Goal: Task Accomplishment & Management: Use online tool/utility

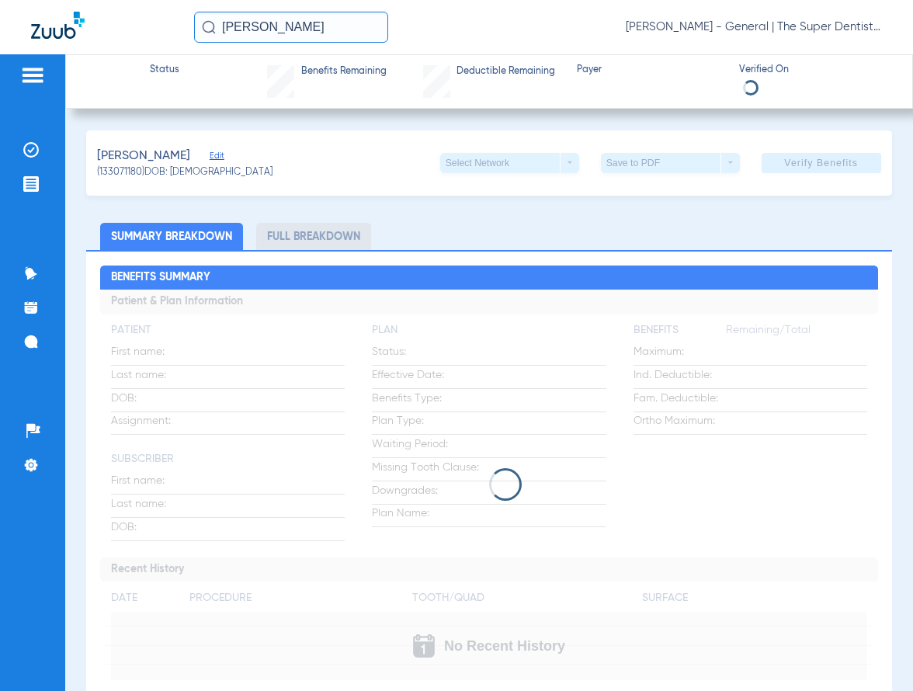
drag, startPoint x: 324, startPoint y: 30, endPoint x: -31, endPoint y: 41, distance: 354.9
click at [0, 41] on html "amir dossm [PERSON_NAME] Mesa - General | The Super Dentists Patients Insurance…" at bounding box center [456, 345] width 913 height 691
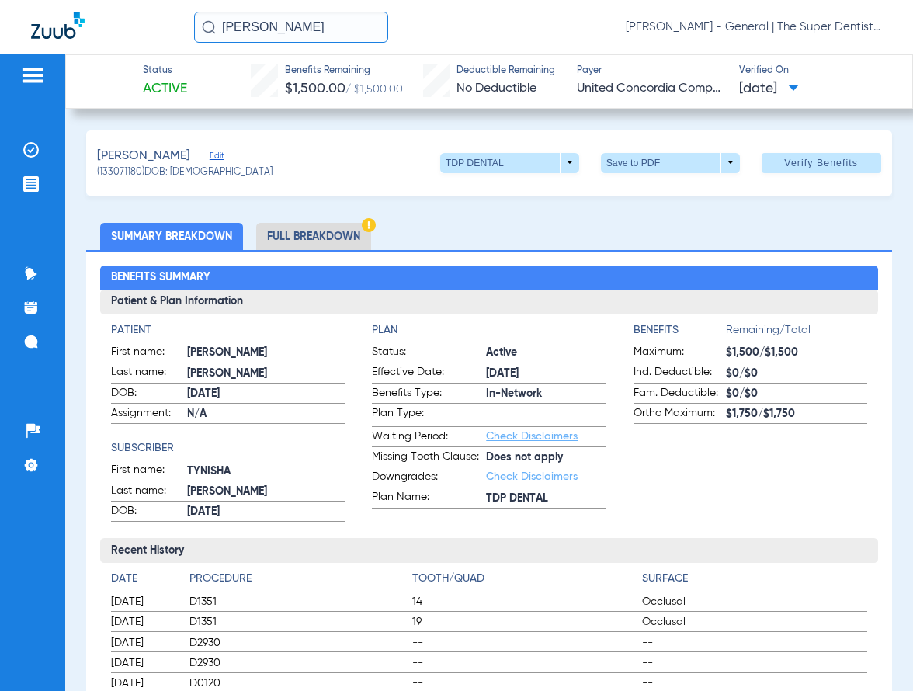
click at [330, 36] on input "[PERSON_NAME]" at bounding box center [291, 27] width 194 height 31
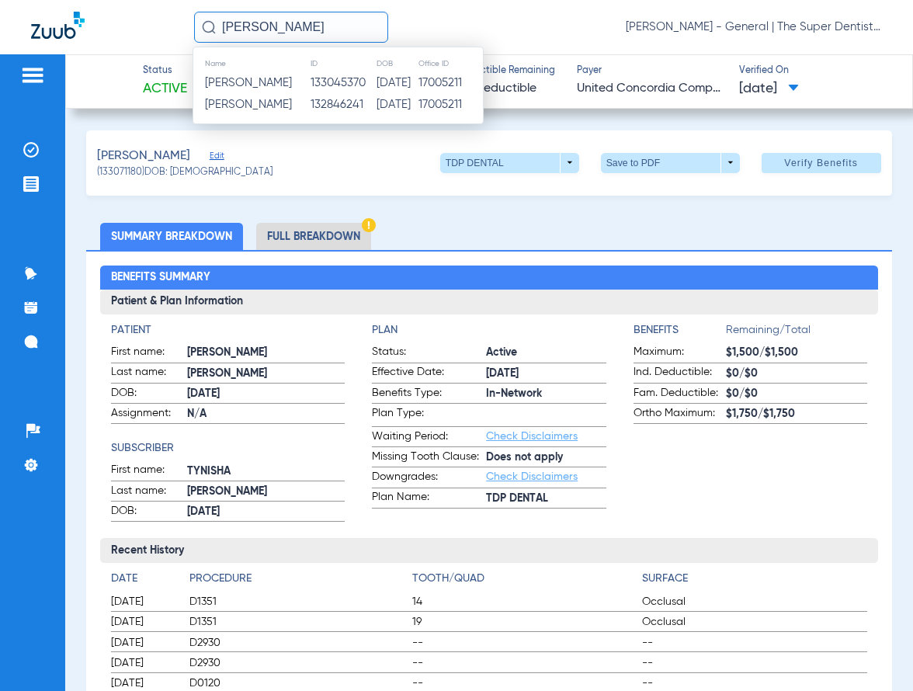
click at [325, 31] on input "[PERSON_NAME]" at bounding box center [291, 27] width 194 height 31
type input "[PERSON_NAME]"
click at [360, 83] on td "133045370" at bounding box center [343, 83] width 66 height 22
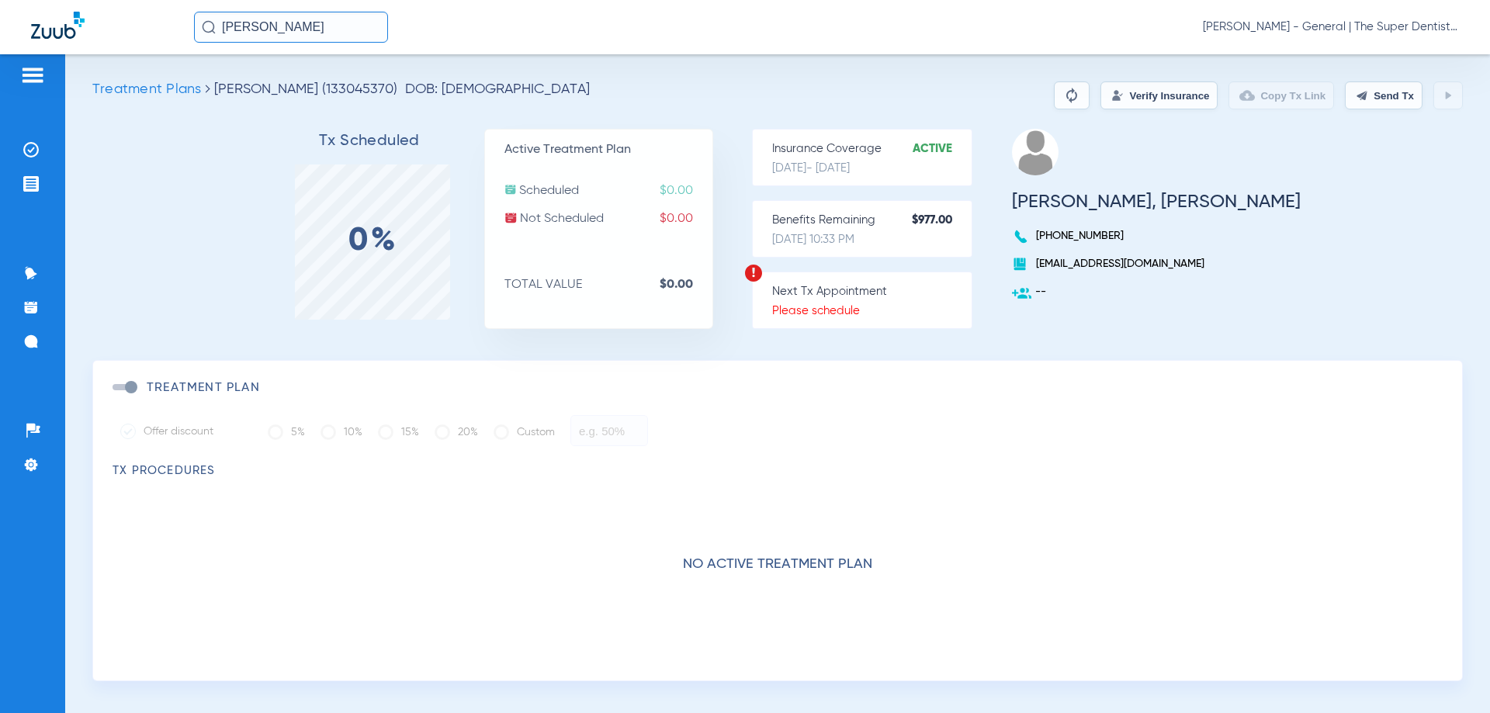
click at [912, 86] on button "Verify Insurance" at bounding box center [1159, 95] width 117 height 28
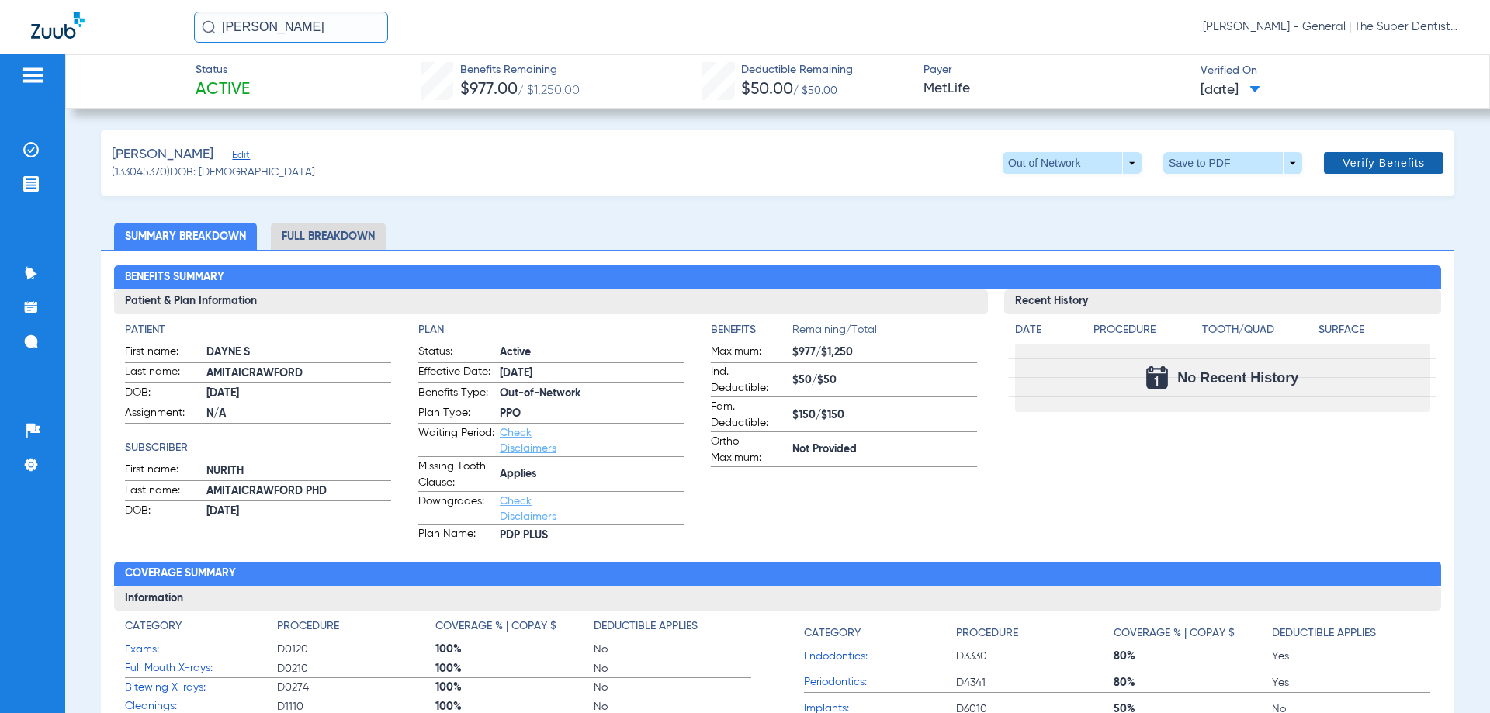
click at [912, 158] on span "Verify Benefits" at bounding box center [1384, 163] width 82 height 12
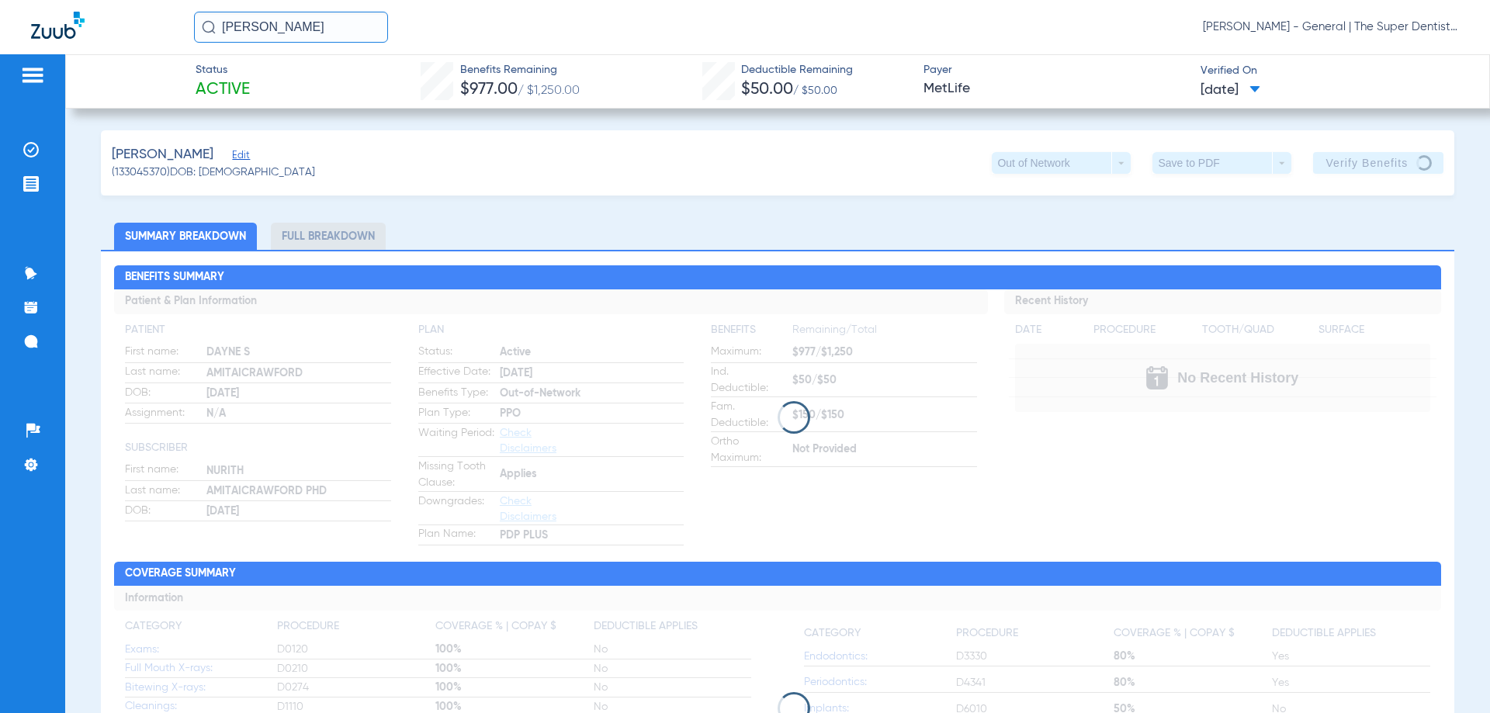
click at [307, 38] on input "[PERSON_NAME]" at bounding box center [291, 27] width 194 height 31
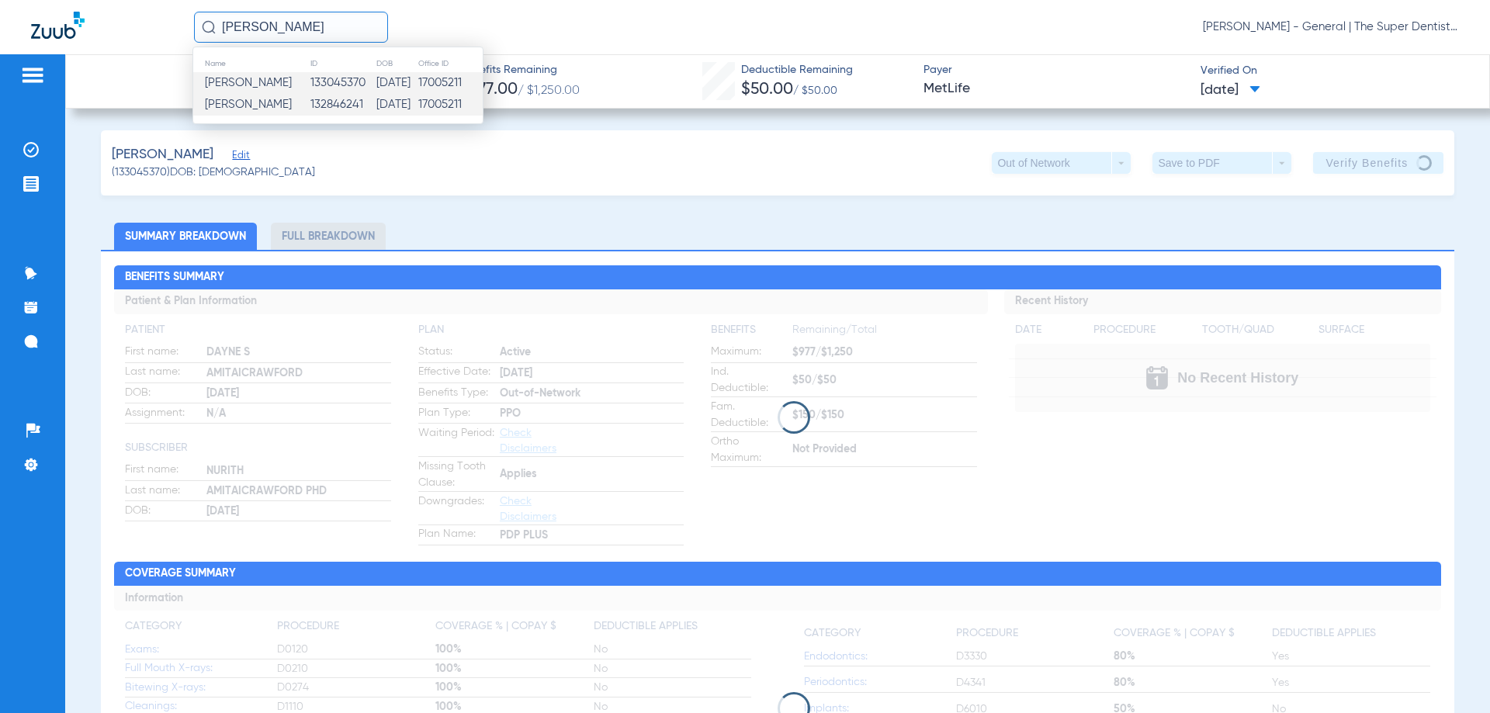
click at [292, 99] on span "[PERSON_NAME]" at bounding box center [248, 105] width 87 height 12
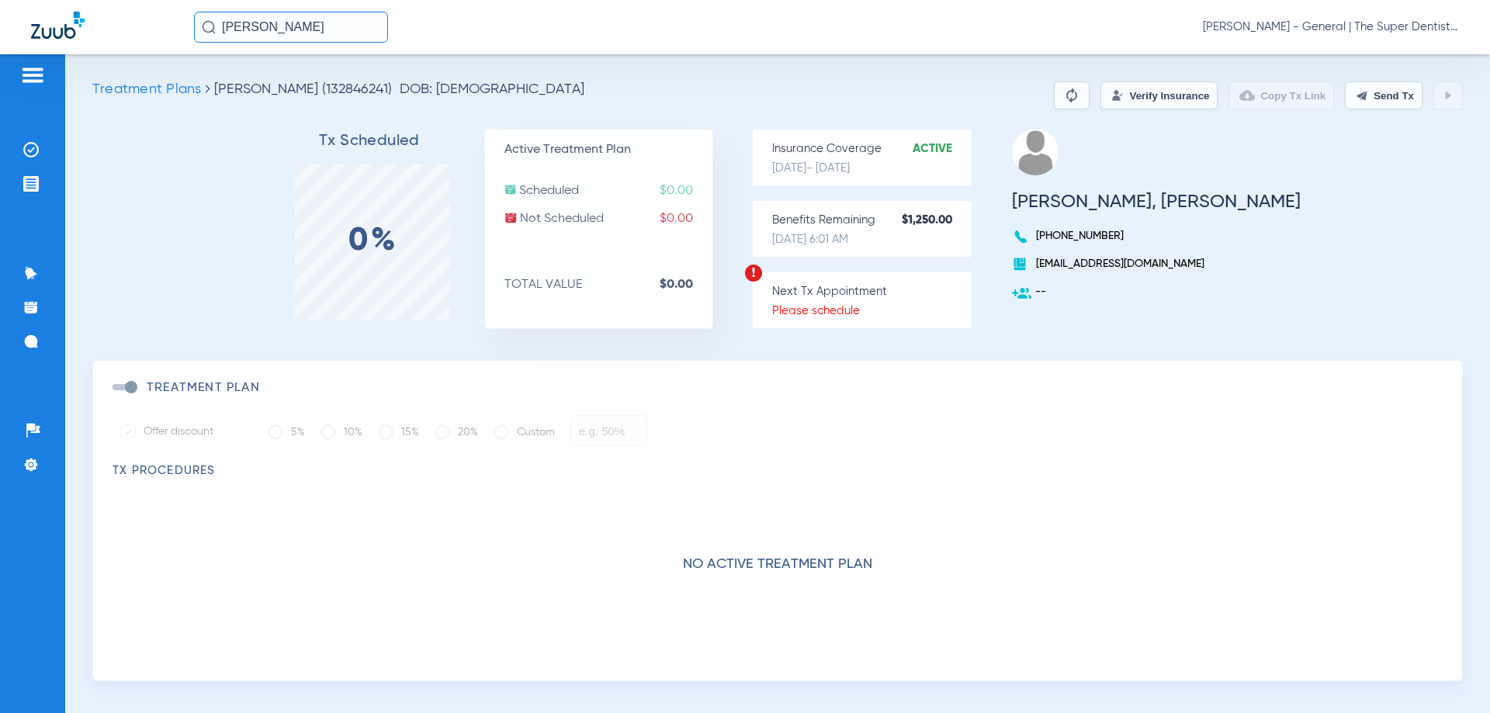
click at [912, 102] on button "Verify Insurance" at bounding box center [1159, 95] width 117 height 28
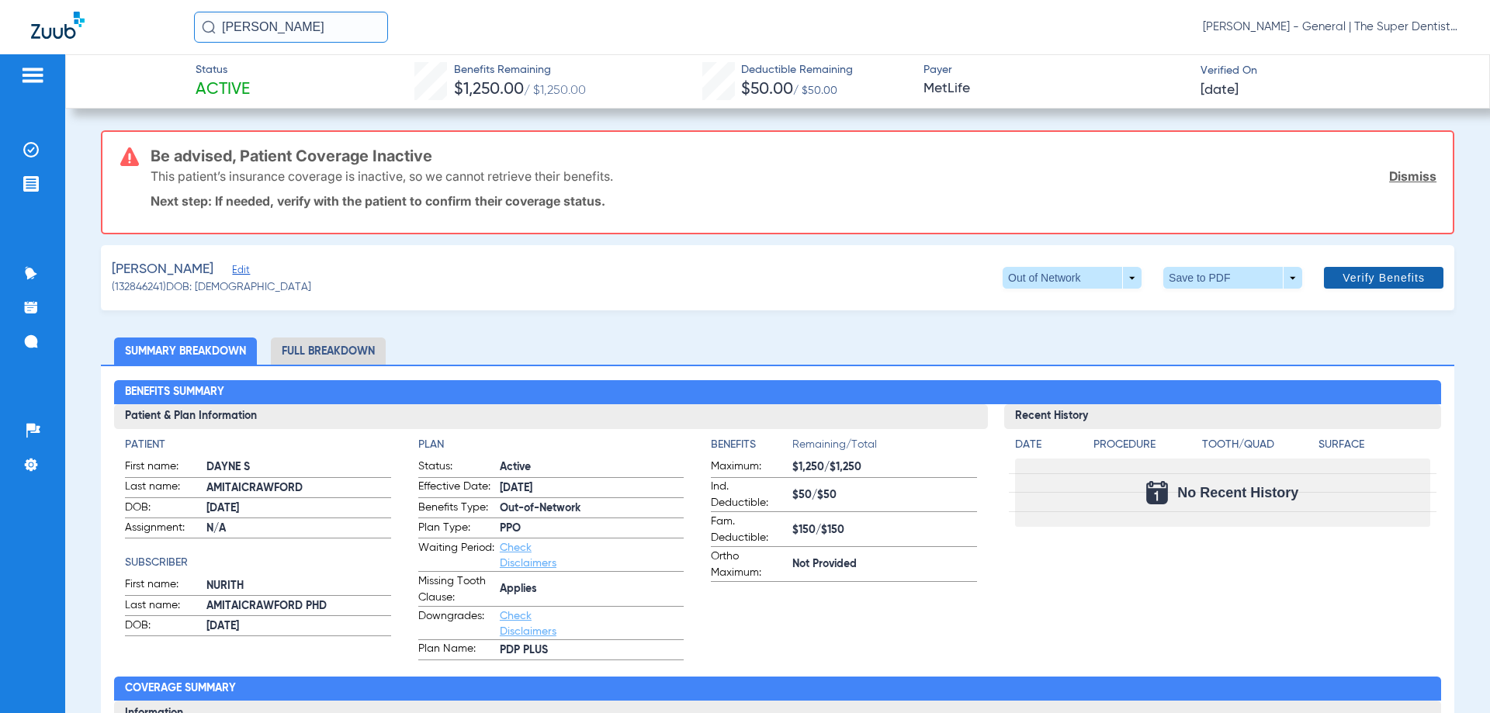
click at [912, 276] on span "Verify Benefits" at bounding box center [1384, 278] width 82 height 12
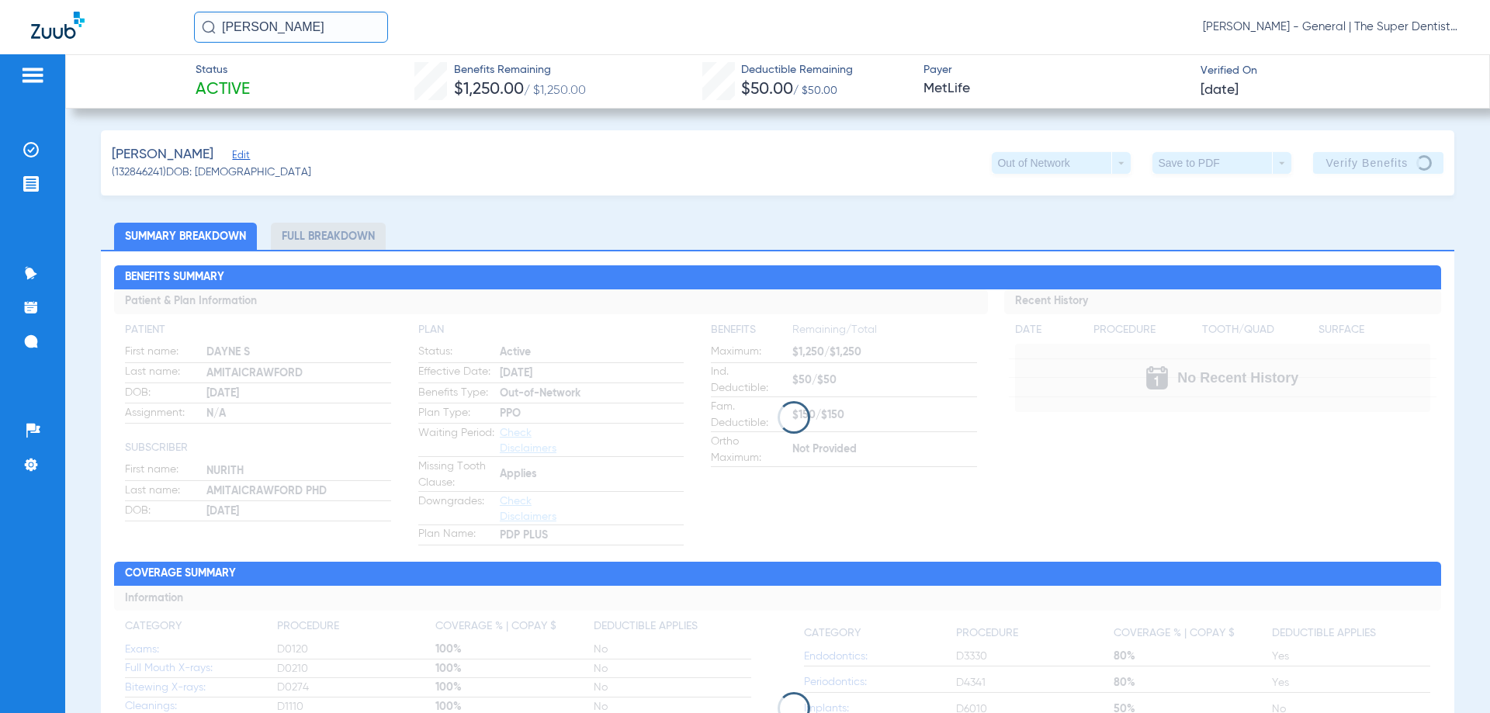
click at [289, 32] on input "[PERSON_NAME]" at bounding box center [291, 27] width 194 height 31
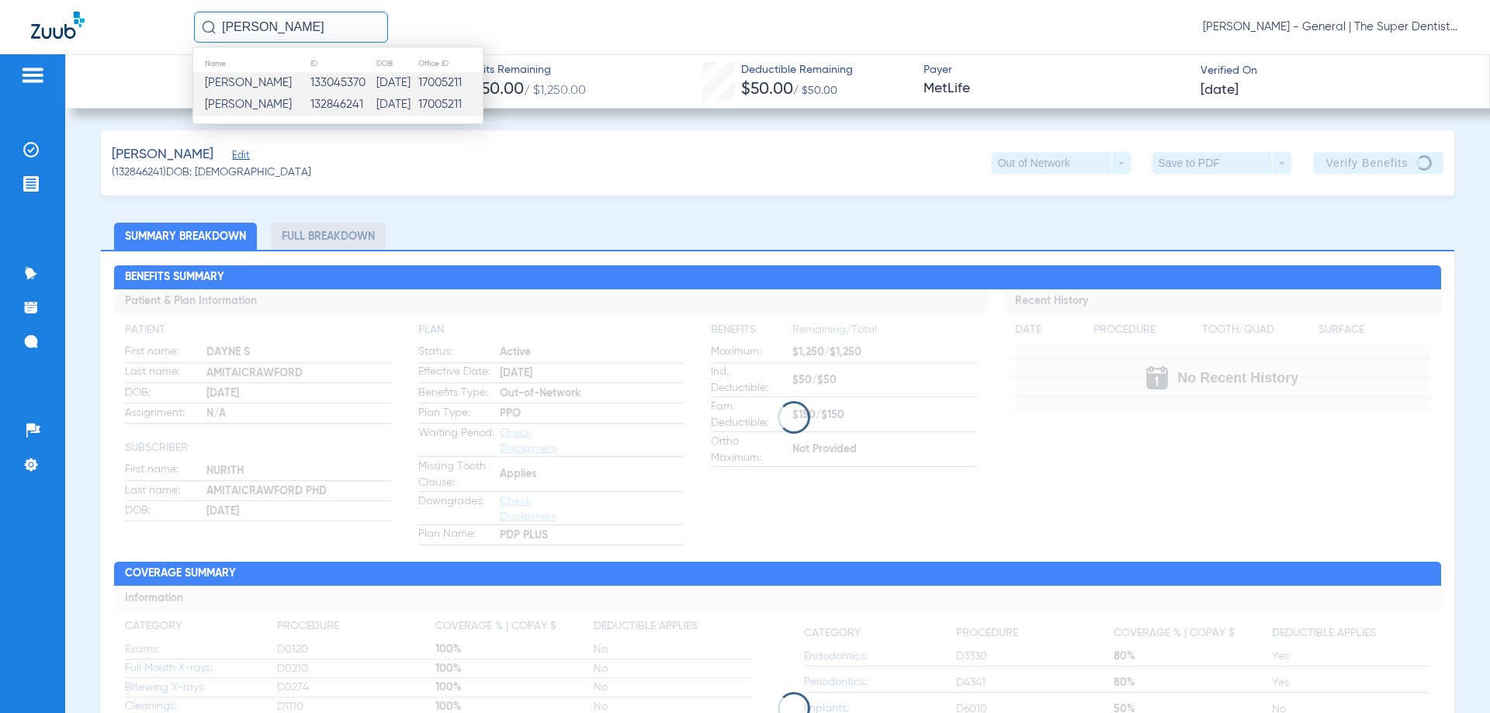
click at [292, 77] on span "[PERSON_NAME]" at bounding box center [248, 83] width 87 height 12
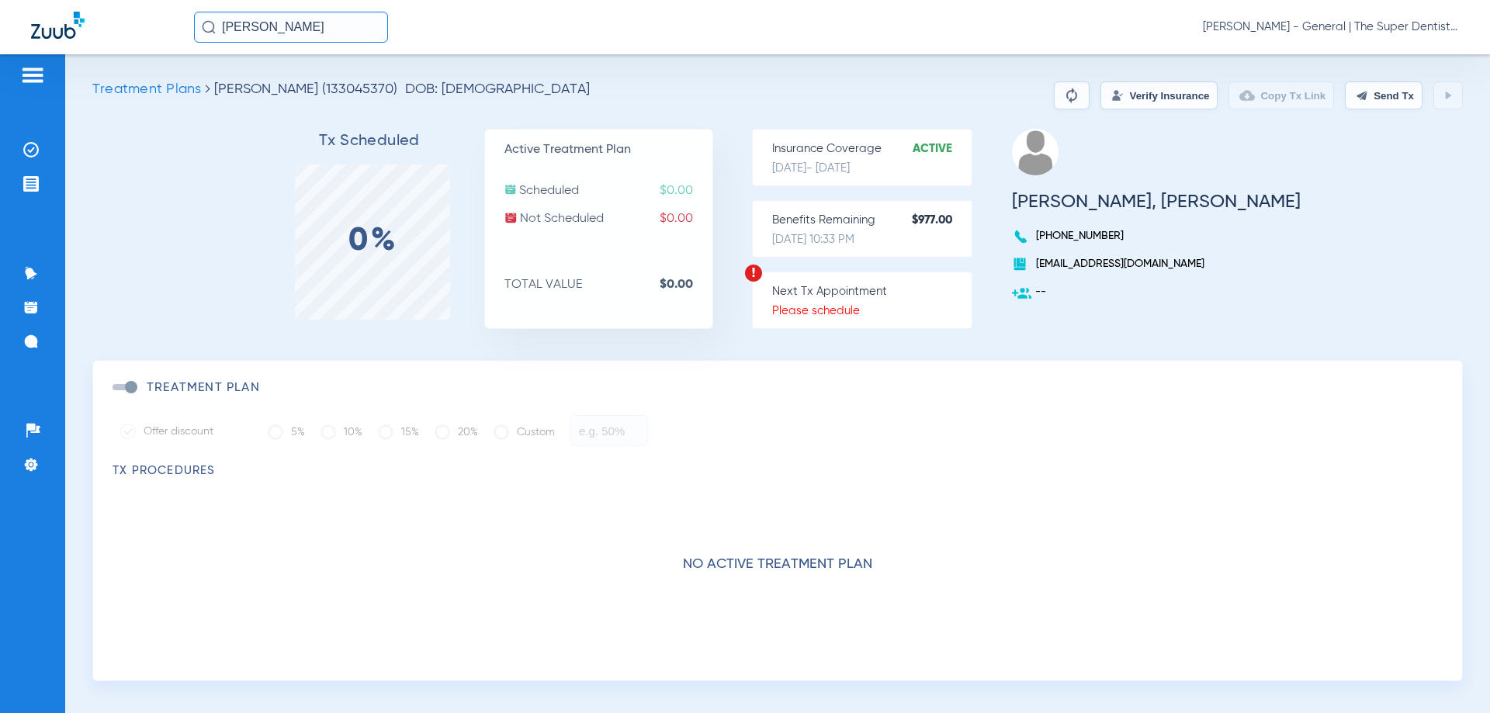
click at [912, 99] on button "Verify Insurance" at bounding box center [1159, 95] width 117 height 28
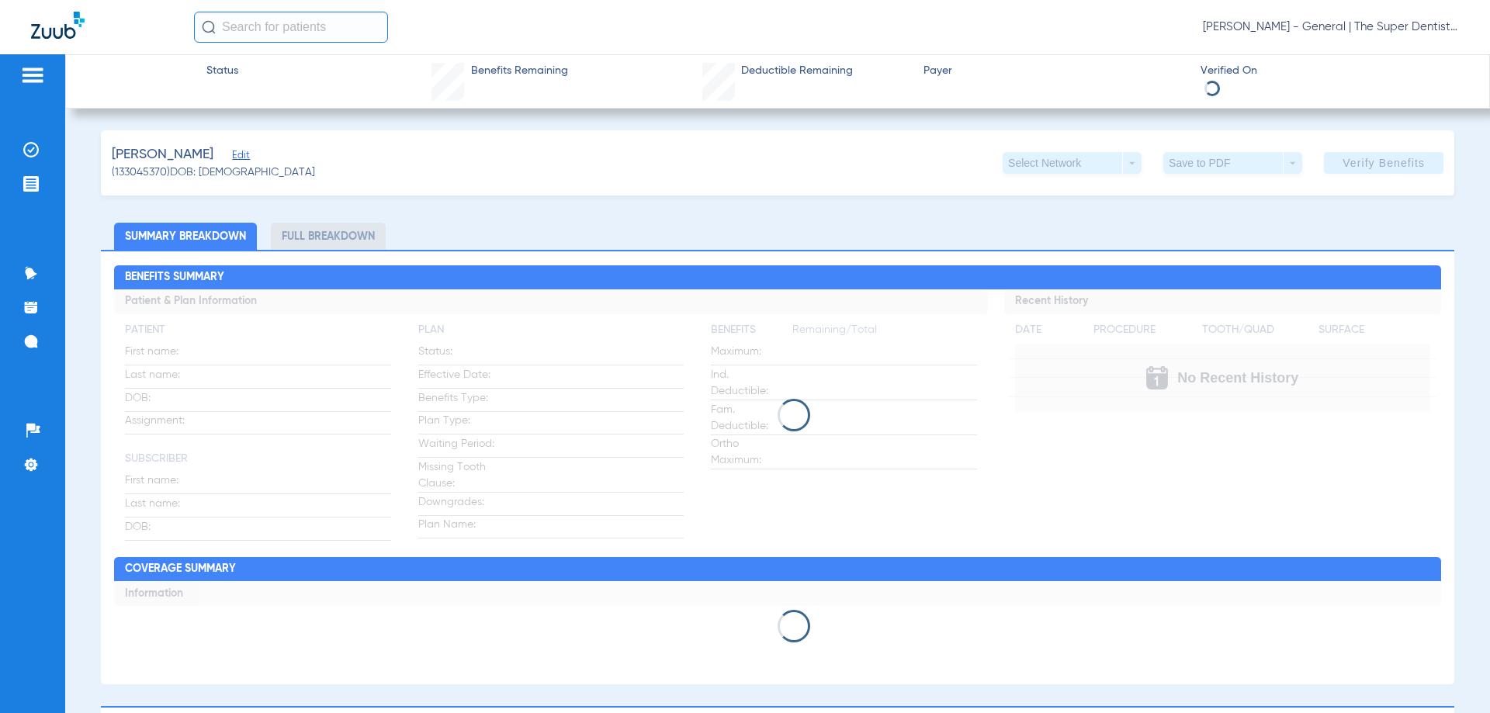
click at [307, 26] on input "text" at bounding box center [291, 27] width 194 height 31
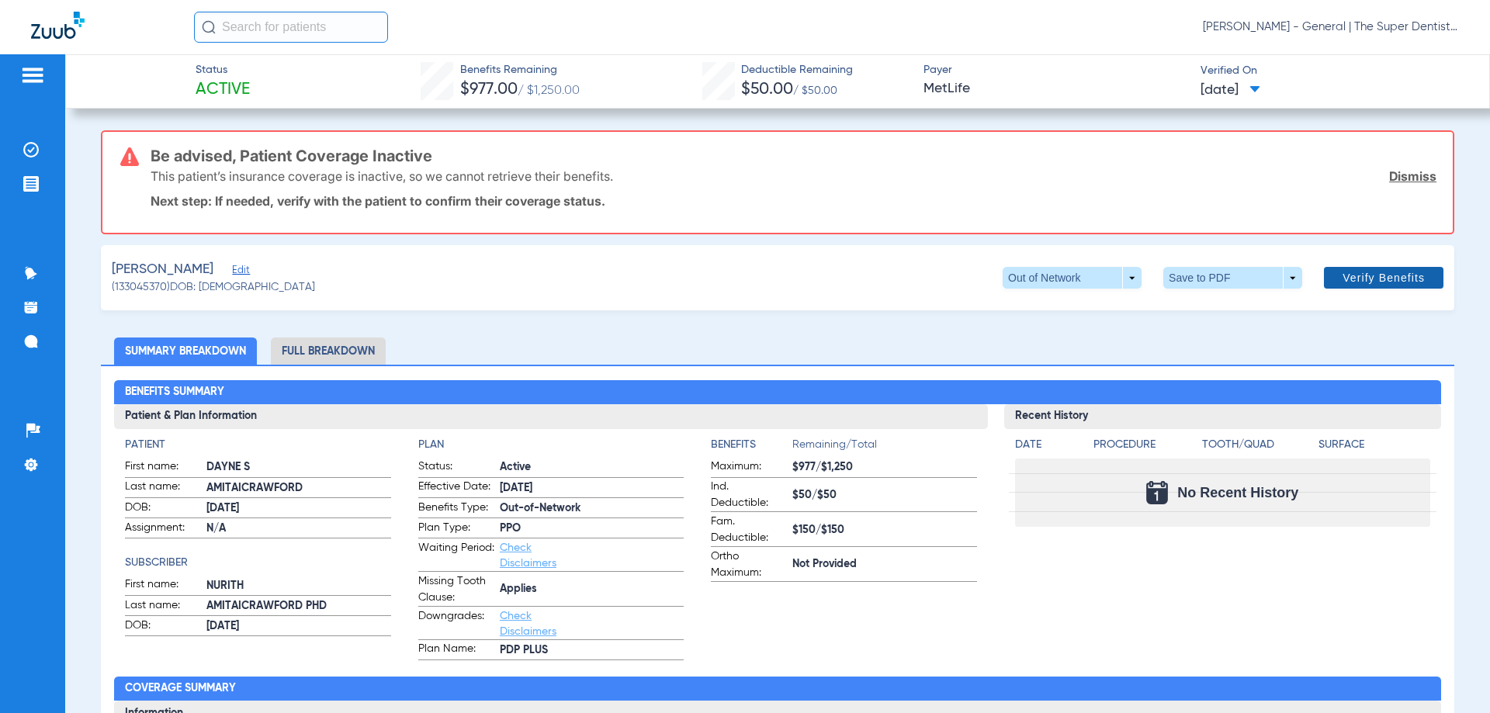
click at [1348, 274] on span "Verify Benefits" at bounding box center [1384, 278] width 82 height 12
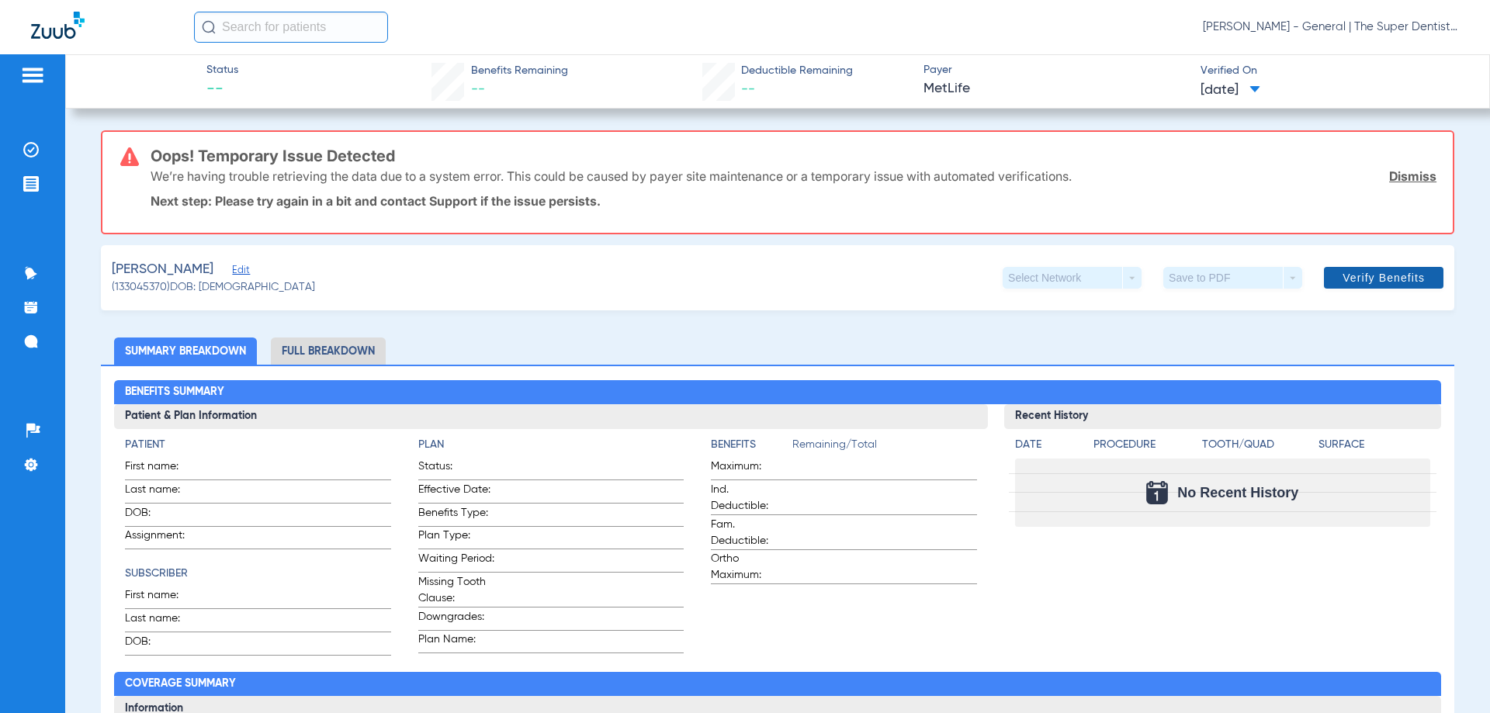
click at [1360, 264] on span at bounding box center [1384, 277] width 120 height 37
